Goal: Find specific page/section: Find specific page/section

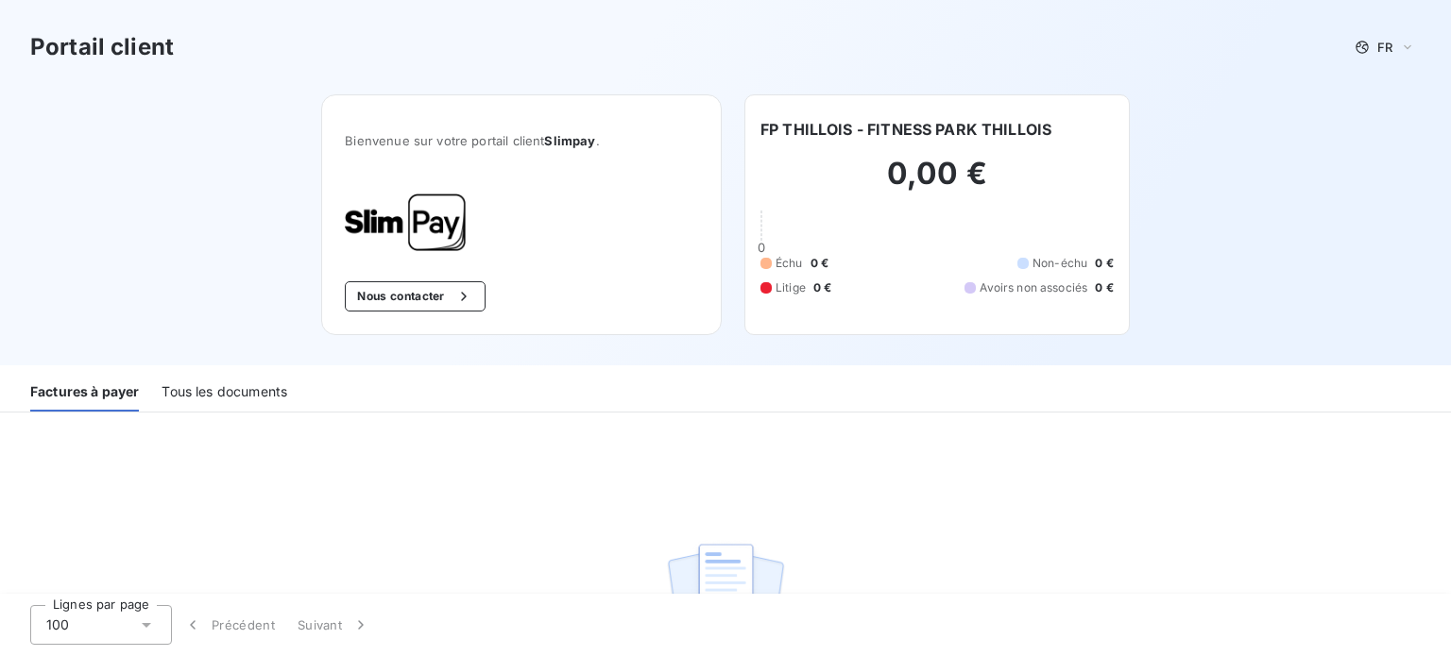
click at [224, 388] on div "Tous les documents" at bounding box center [225, 392] width 126 height 40
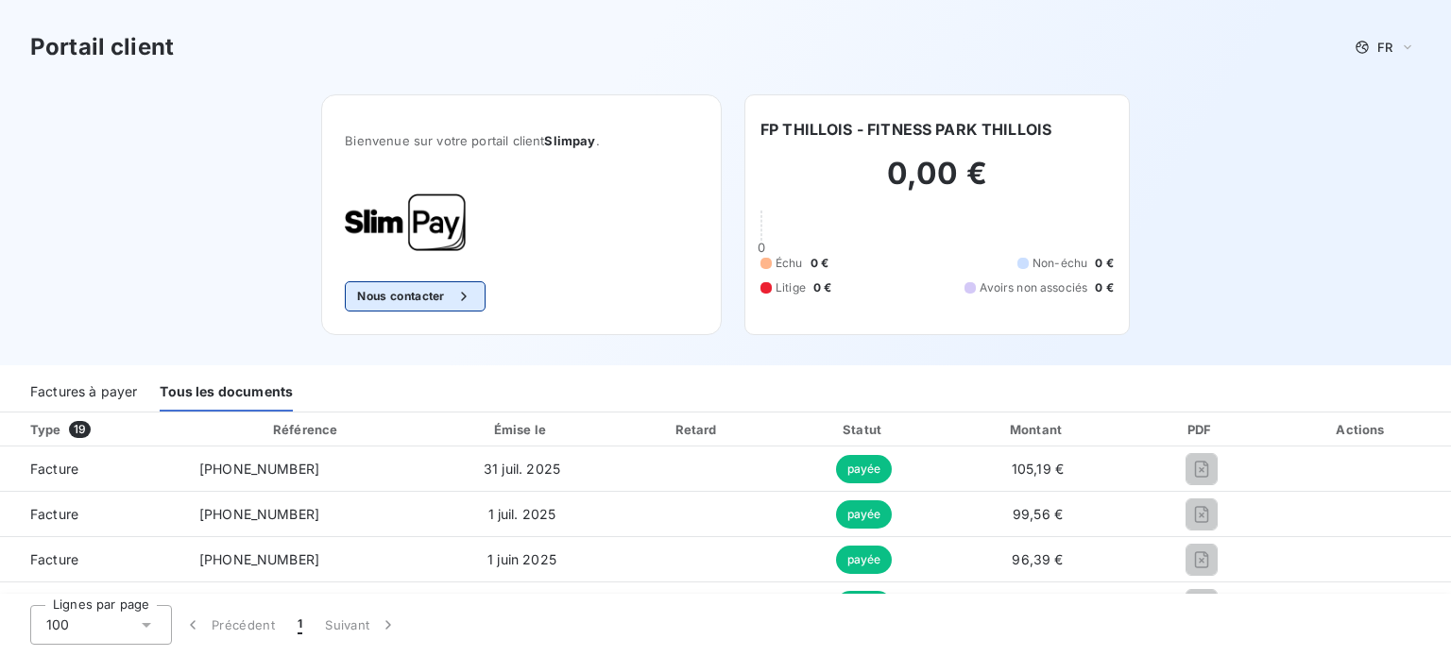
click at [479, 281] on div "Bienvenue sur votre portail client Slimpay . Nous contacter" at bounding box center [521, 214] width 400 height 241
click at [465, 290] on icon "button" at bounding box center [463, 296] width 19 height 19
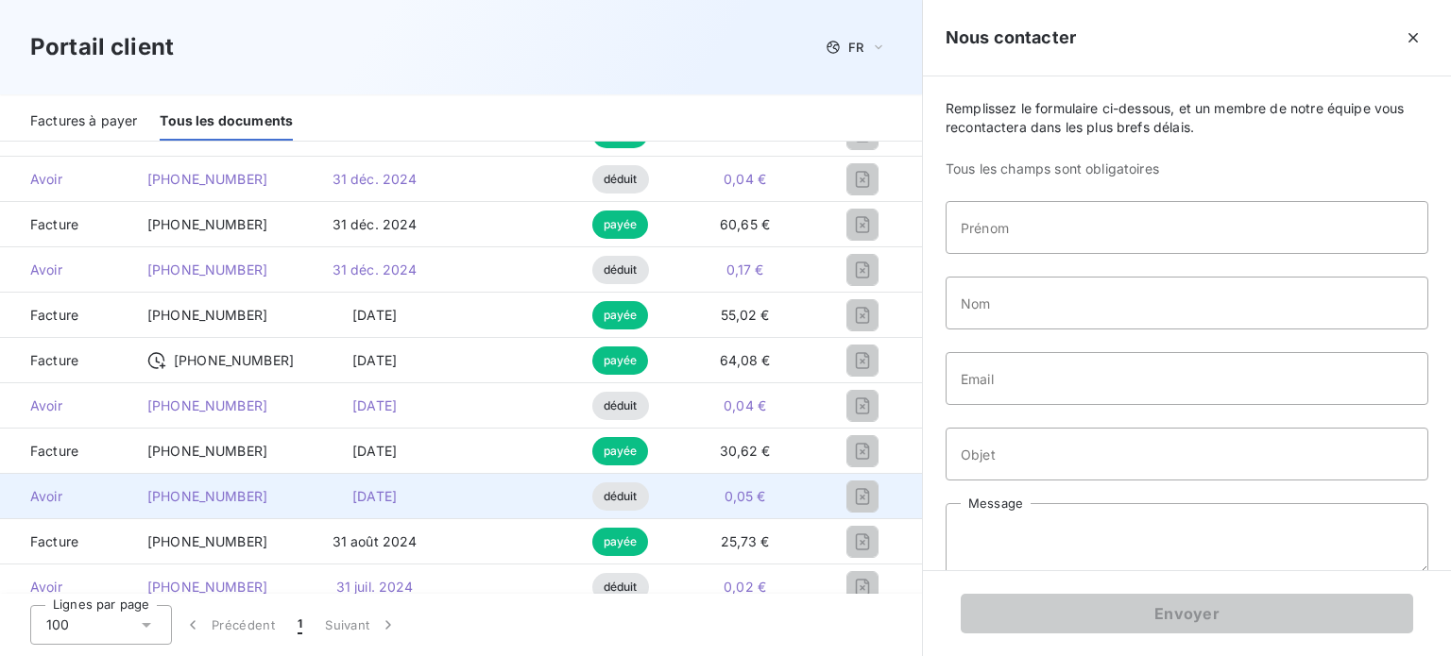
scroll to position [850, 0]
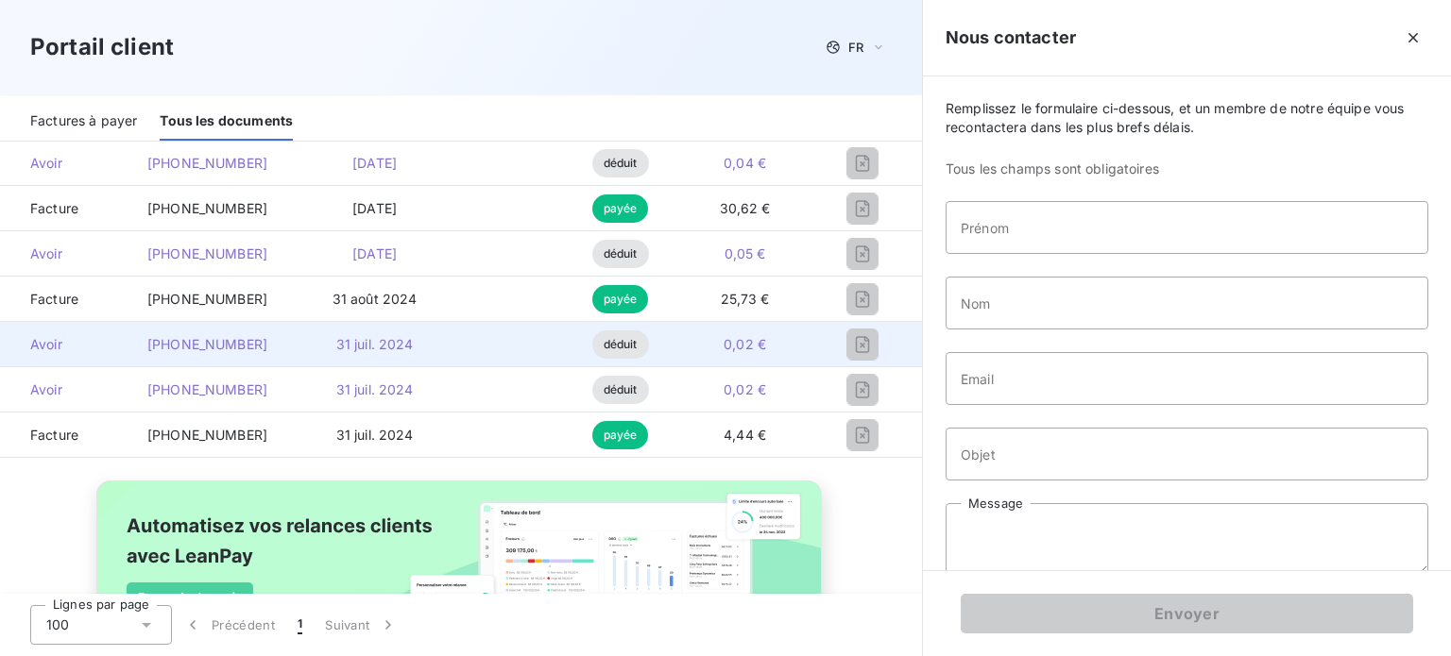
click at [440, 328] on td at bounding box center [500, 344] width 121 height 45
click at [350, 340] on span "31 juil. 2024" at bounding box center [374, 344] width 77 height 16
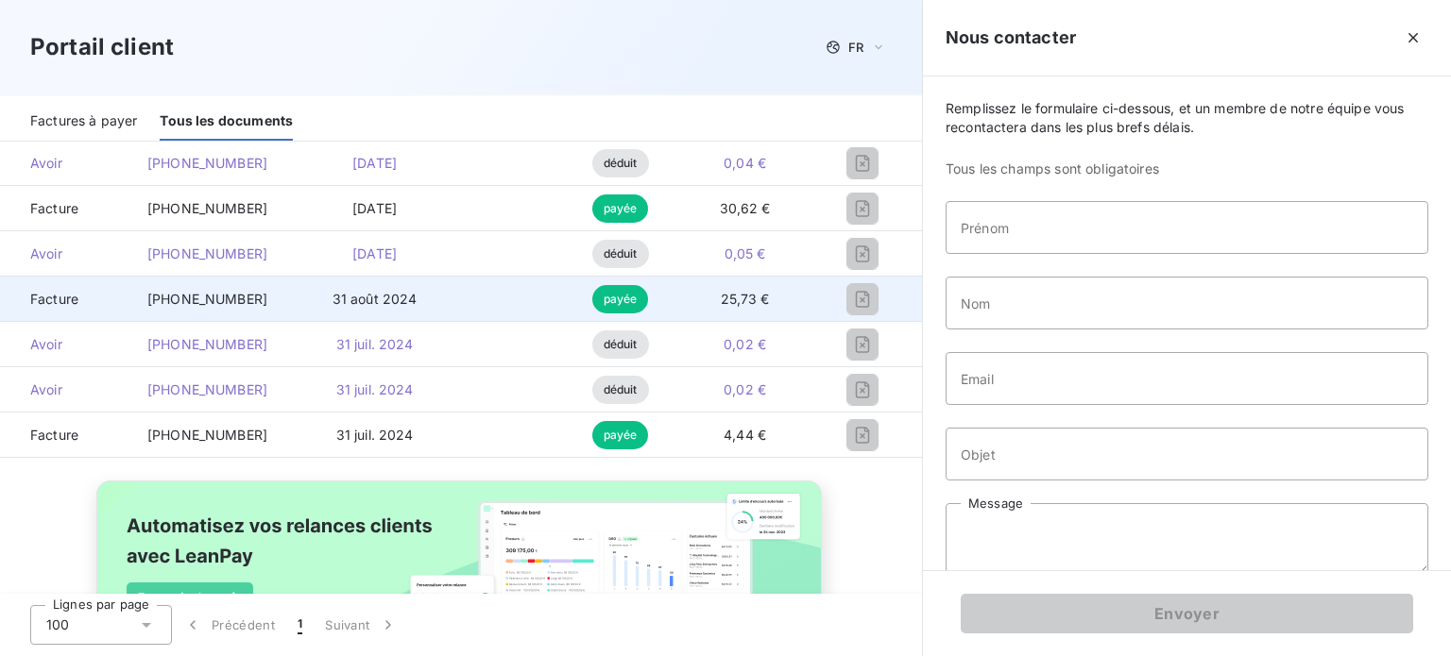
click at [376, 294] on span "31 août 2024" at bounding box center [374, 299] width 85 height 16
click at [561, 291] on td "payée" at bounding box center [620, 299] width 118 height 45
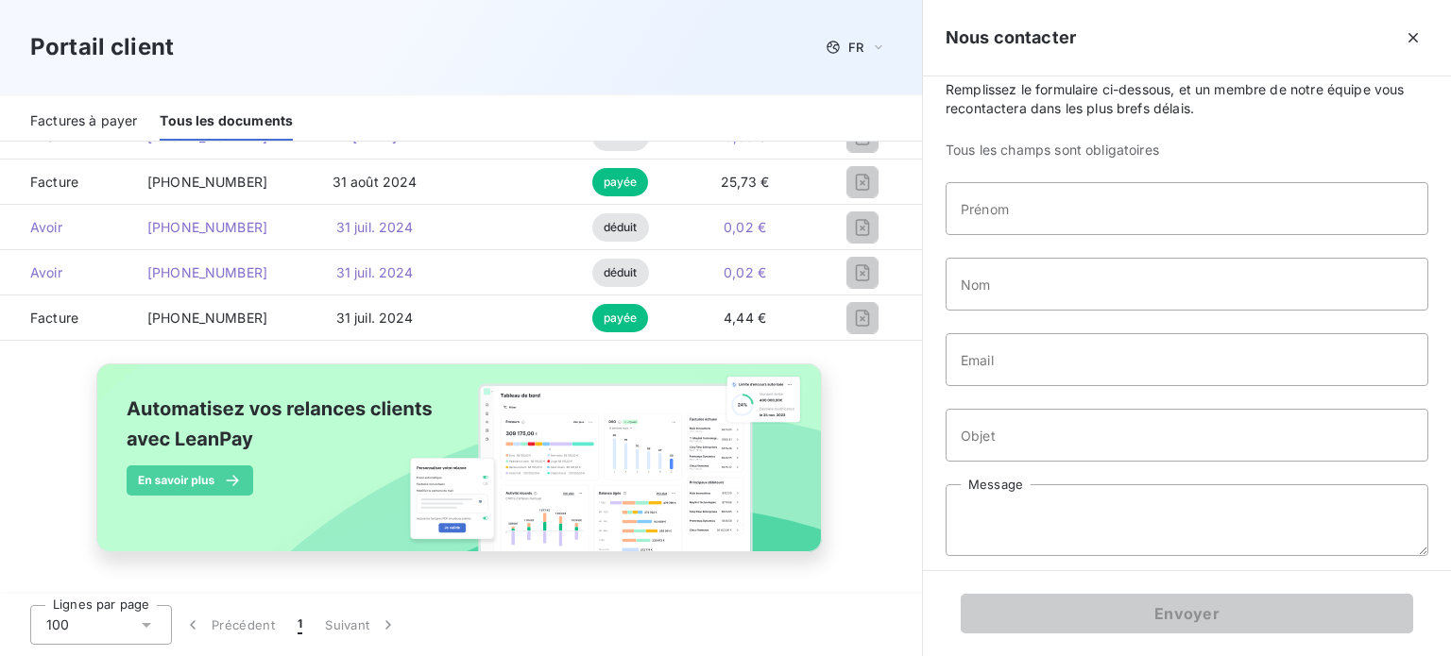
scroll to position [26, 0]
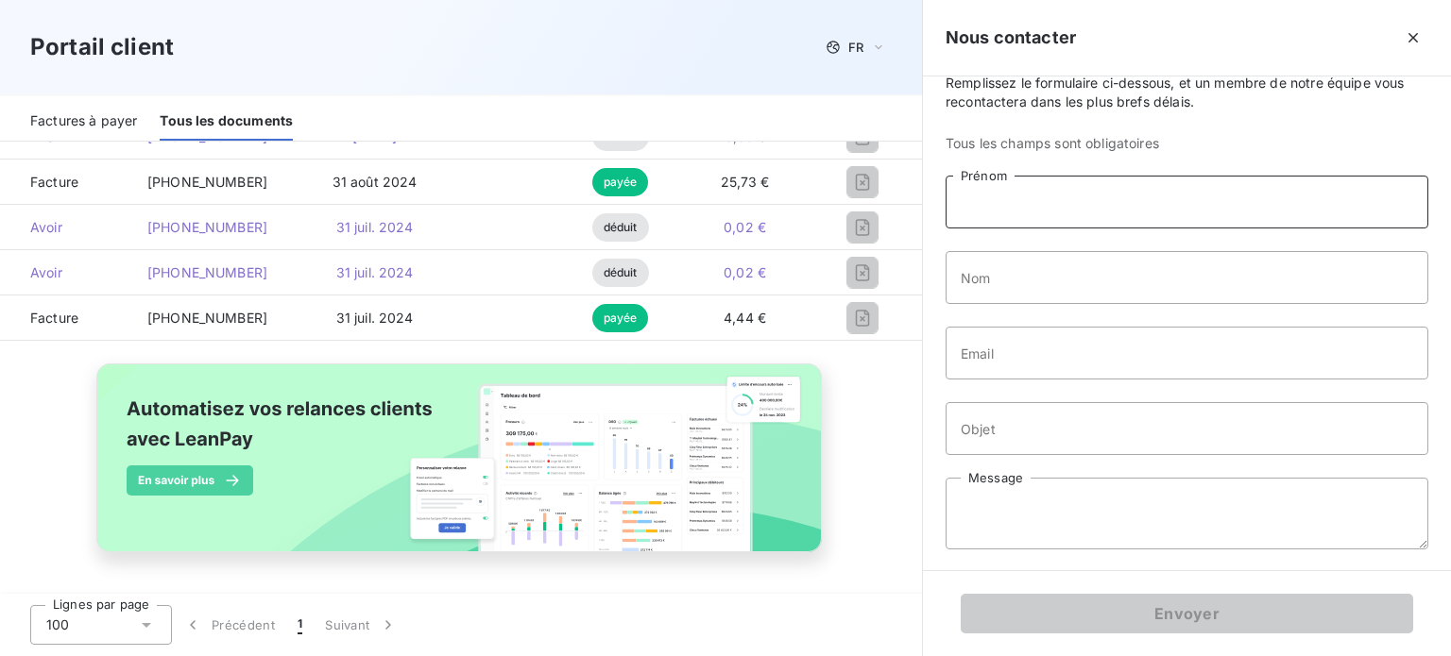
click at [1099, 217] on input "Prénom" at bounding box center [1186, 202] width 483 height 53
